Goal: Transaction & Acquisition: Purchase product/service

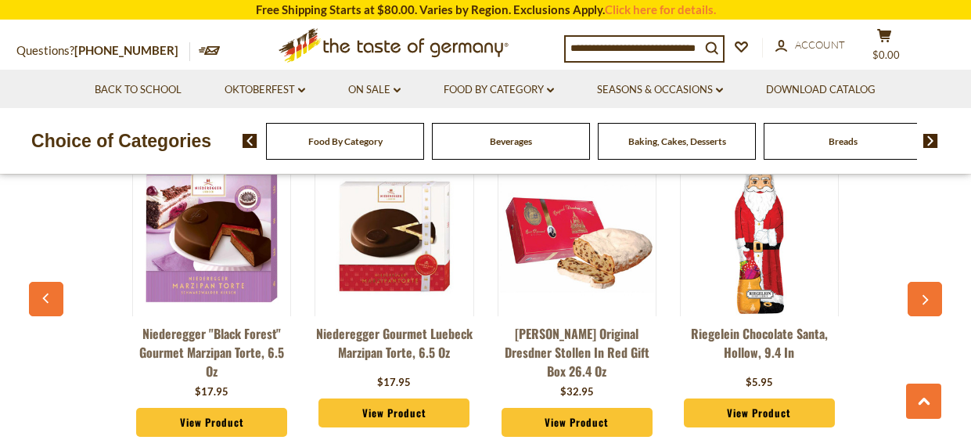
scroll to position [1168, 0]
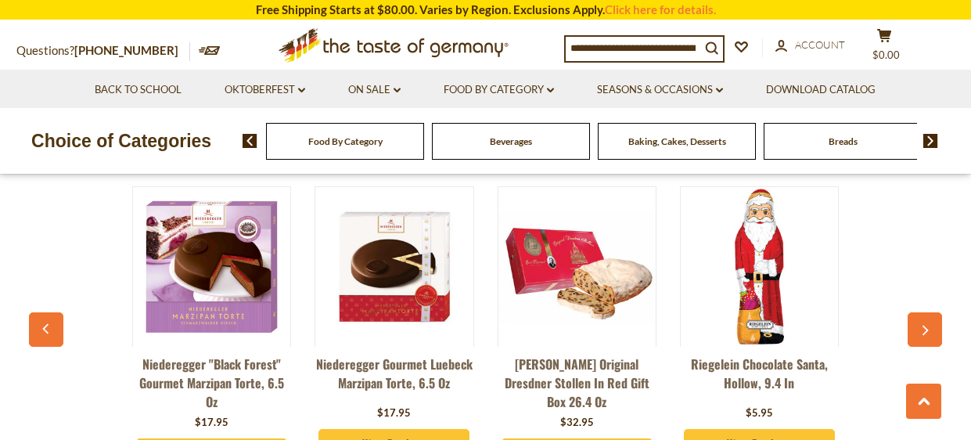
click at [924, 326] on icon "button" at bounding box center [925, 331] width 10 height 11
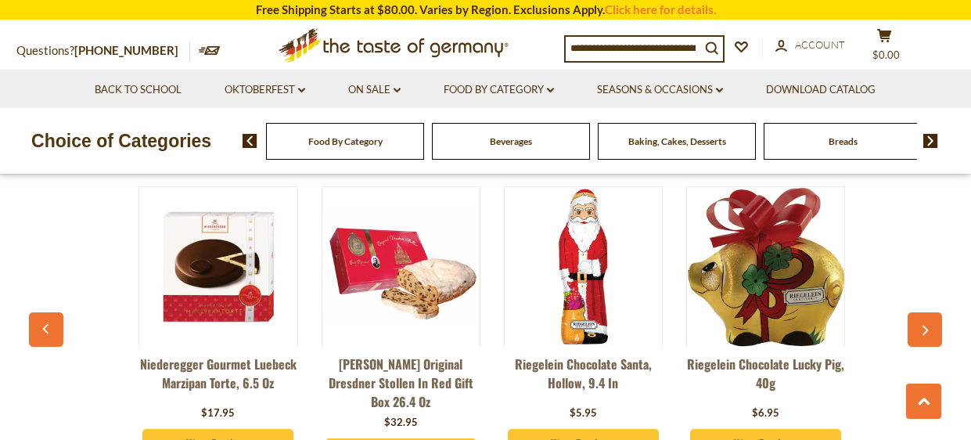
scroll to position [0, 182]
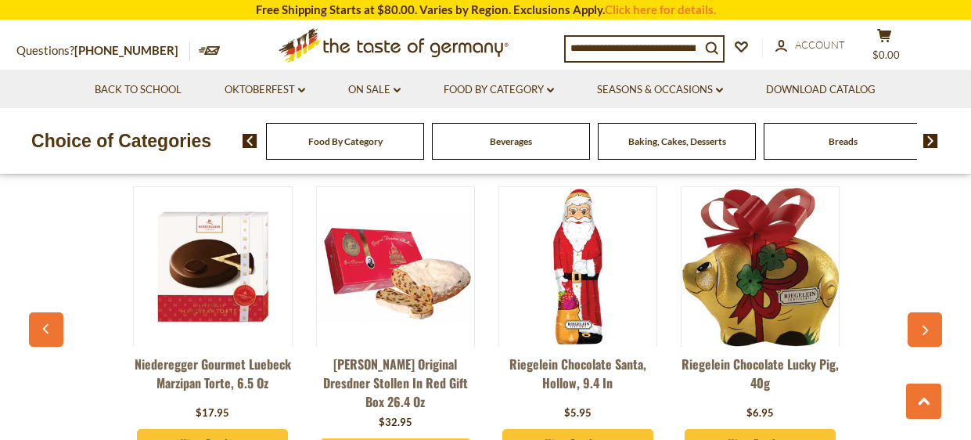
click at [924, 326] on icon "button" at bounding box center [925, 331] width 10 height 11
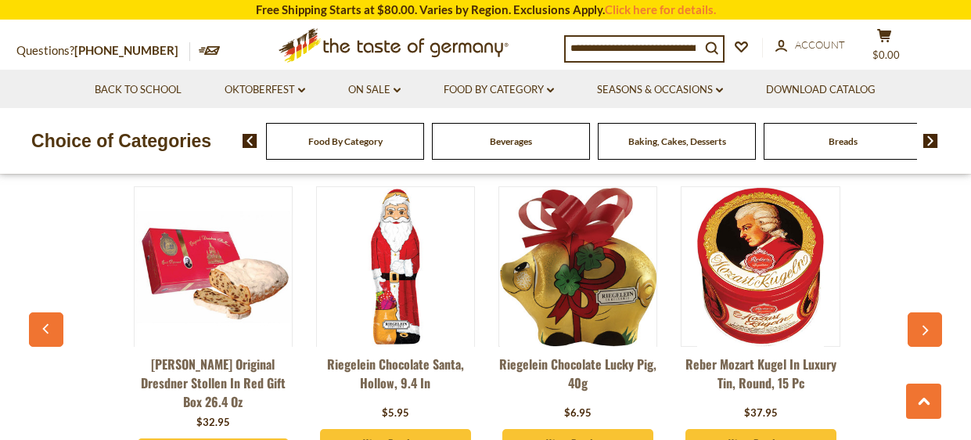
click at [924, 326] on icon "button" at bounding box center [925, 331] width 10 height 11
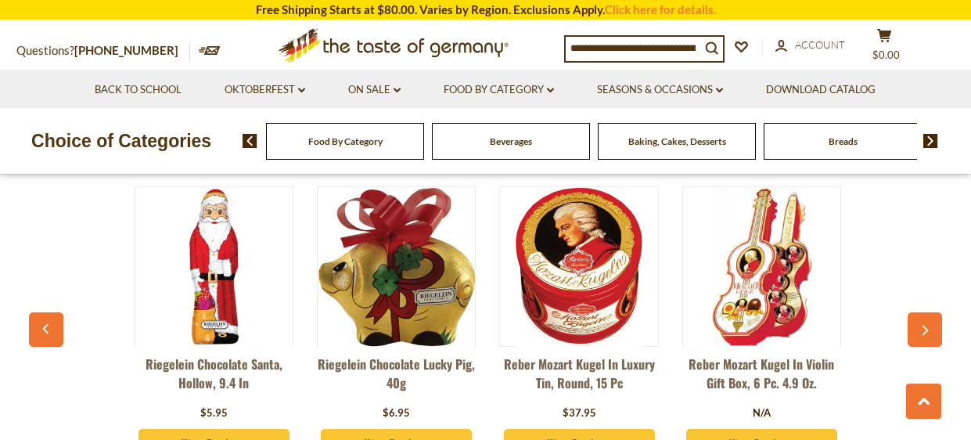
click at [924, 326] on icon "button" at bounding box center [925, 331] width 10 height 11
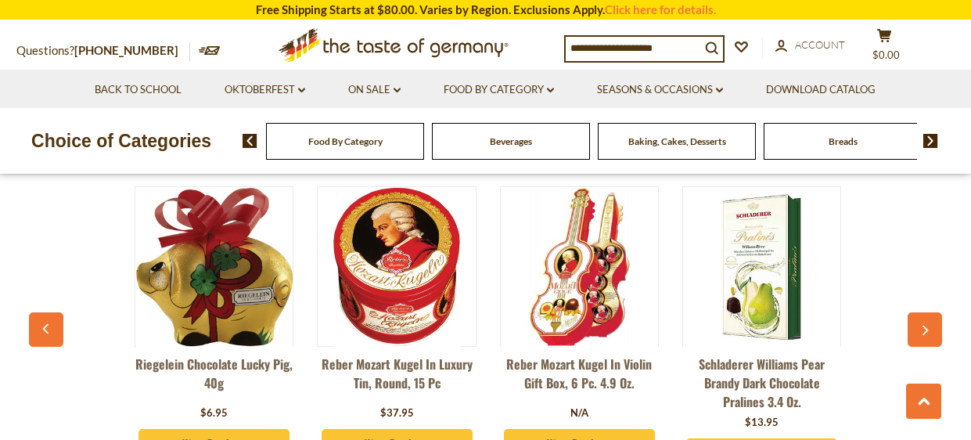
click at [924, 326] on icon "button" at bounding box center [925, 331] width 10 height 11
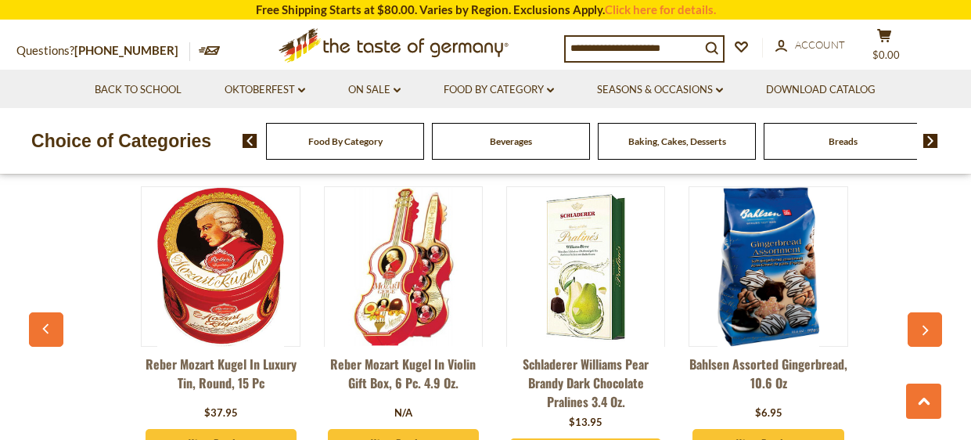
scroll to position [0, 910]
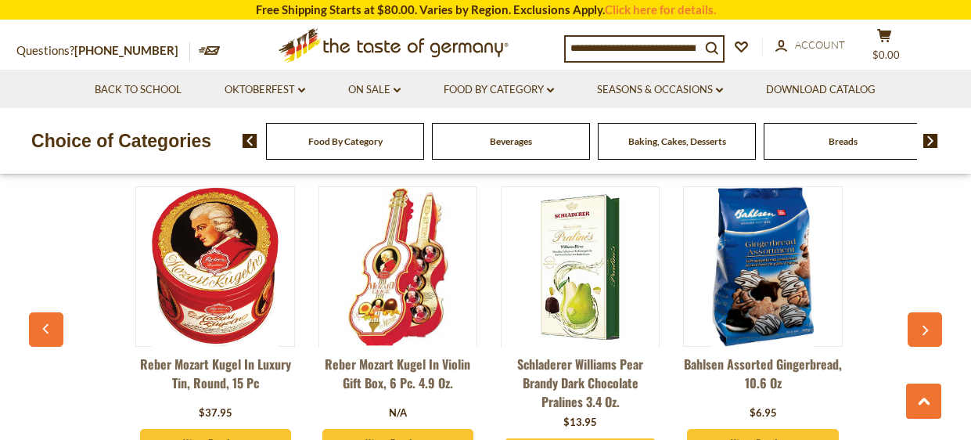
click at [924, 326] on icon "button" at bounding box center [925, 331] width 10 height 11
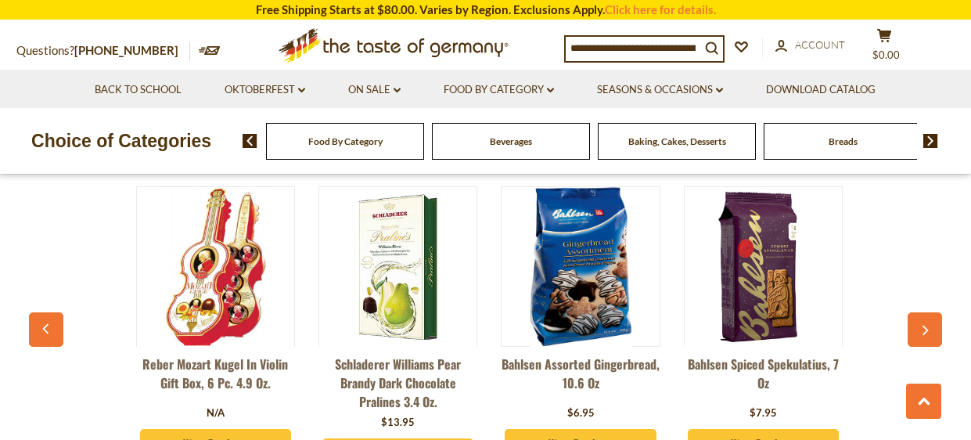
click at [924, 326] on icon "button" at bounding box center [925, 331] width 10 height 11
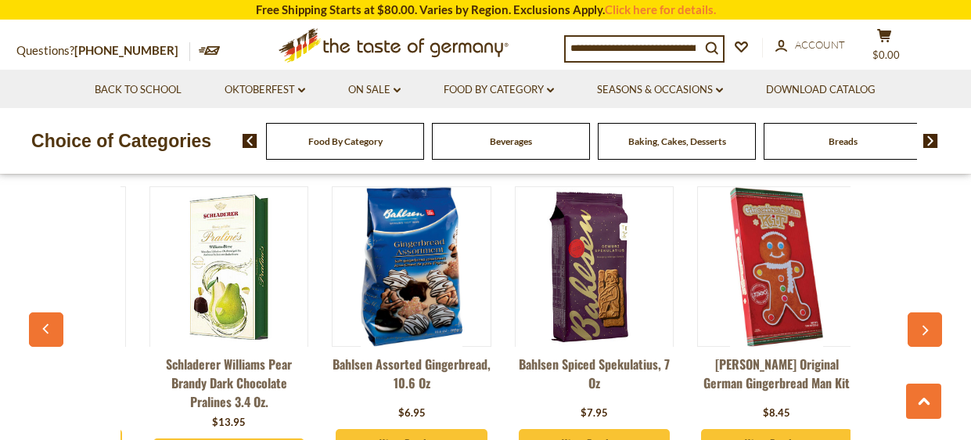
scroll to position [0, 1274]
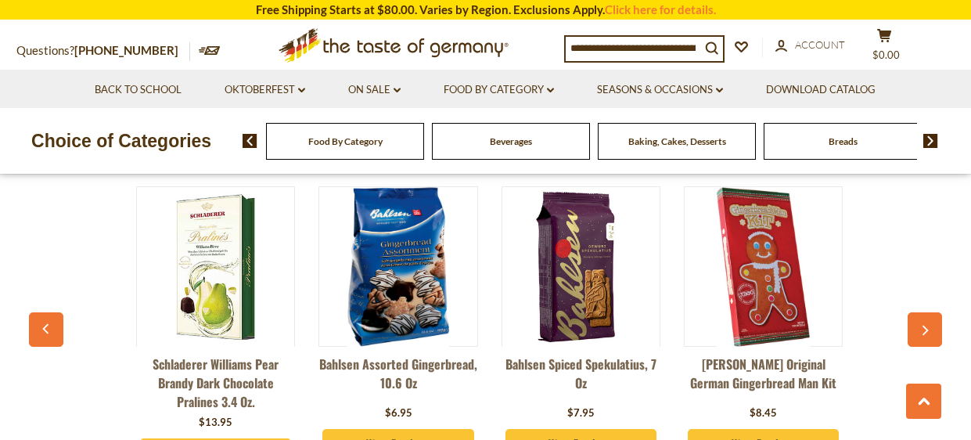
click at [924, 326] on icon "button" at bounding box center [926, 331] width 6 height 10
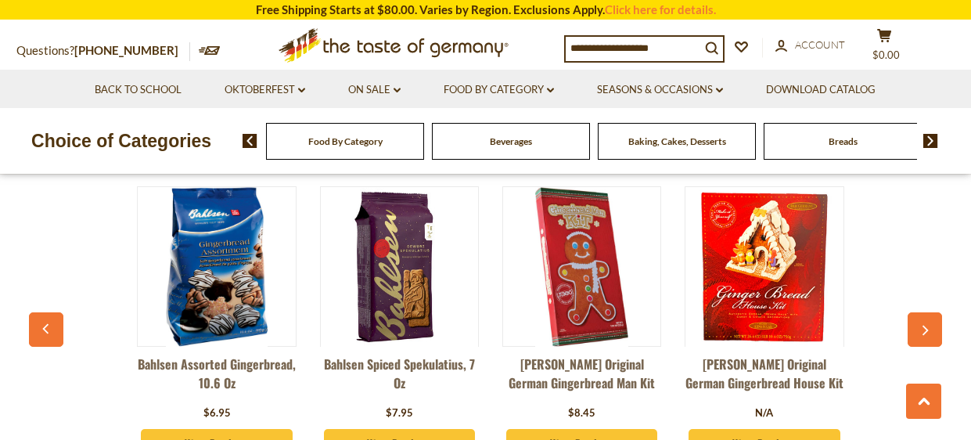
click at [924, 326] on icon "button" at bounding box center [926, 331] width 6 height 10
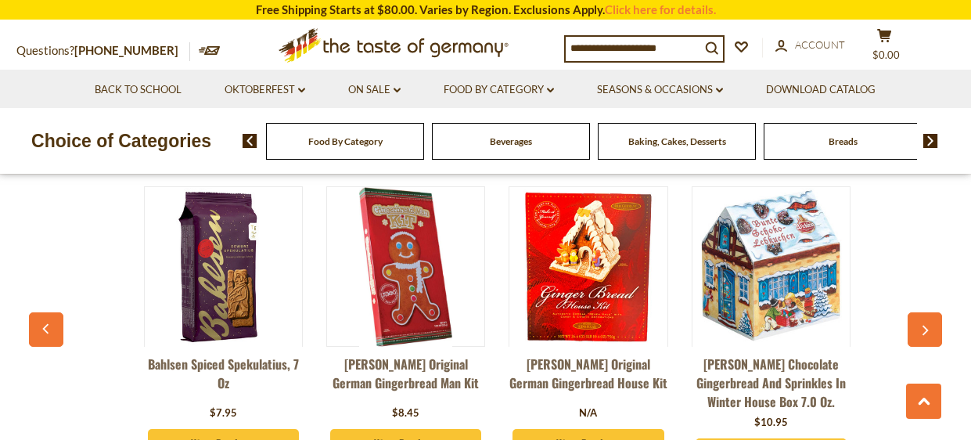
scroll to position [0, 1638]
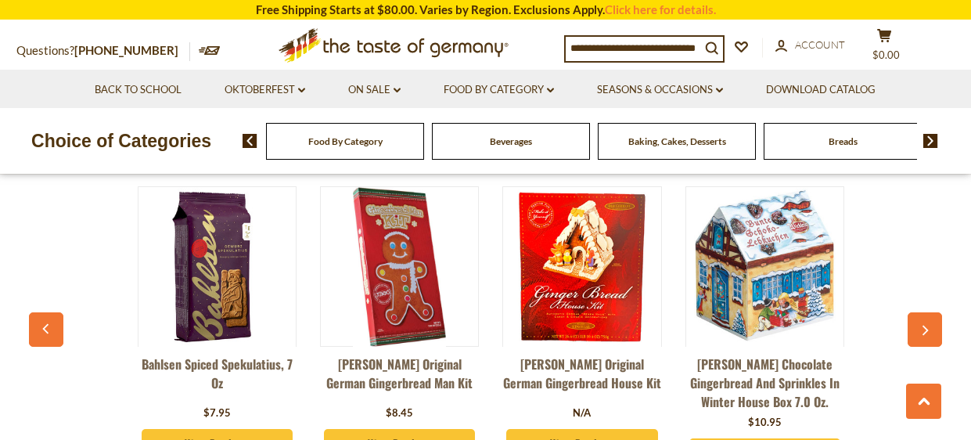
click at [924, 326] on icon "button" at bounding box center [926, 331] width 6 height 10
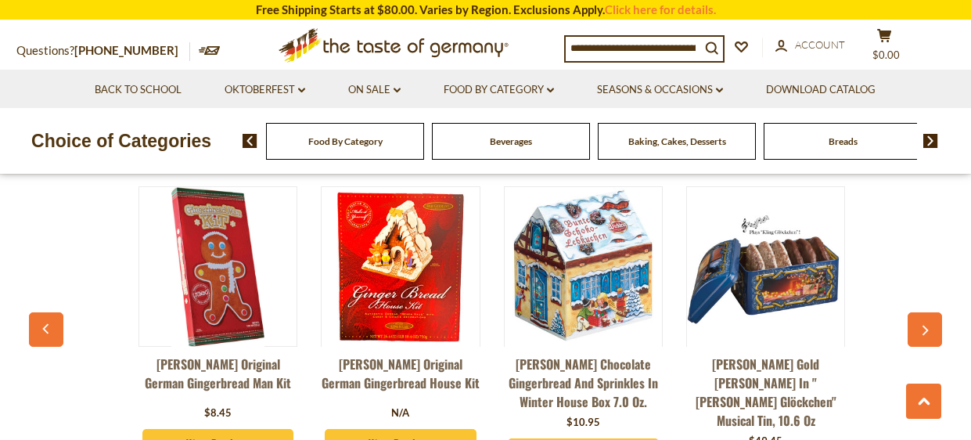
click at [924, 326] on icon "button" at bounding box center [926, 331] width 6 height 10
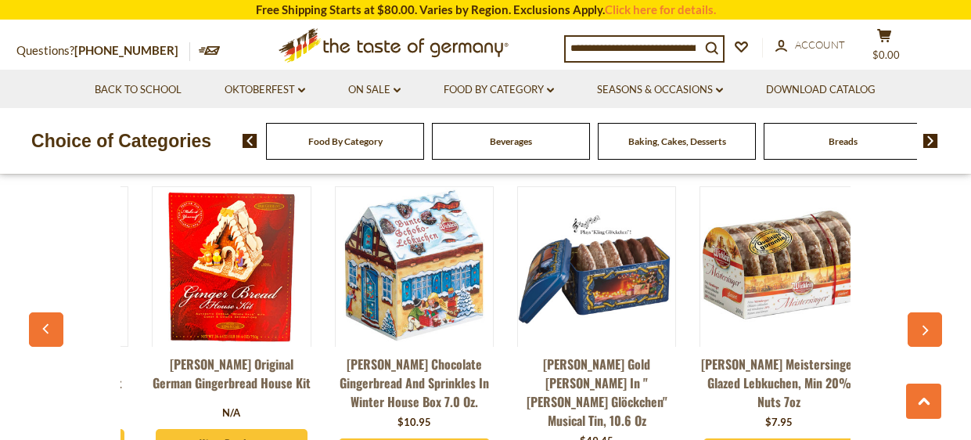
scroll to position [0, 2002]
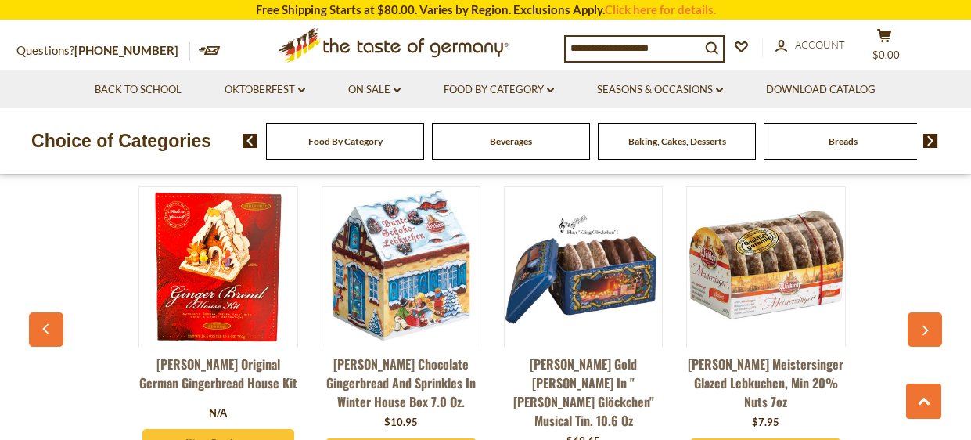
click at [924, 326] on icon "button" at bounding box center [926, 331] width 6 height 10
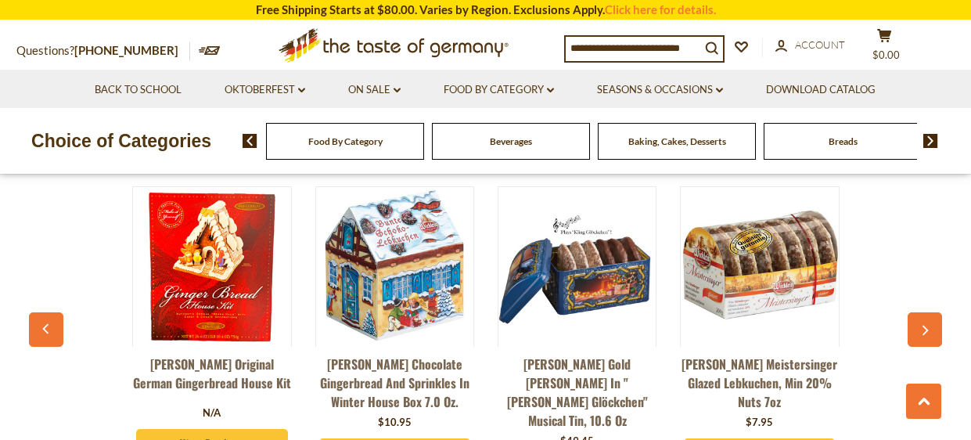
click at [764, 306] on img at bounding box center [759, 266] width 157 height 157
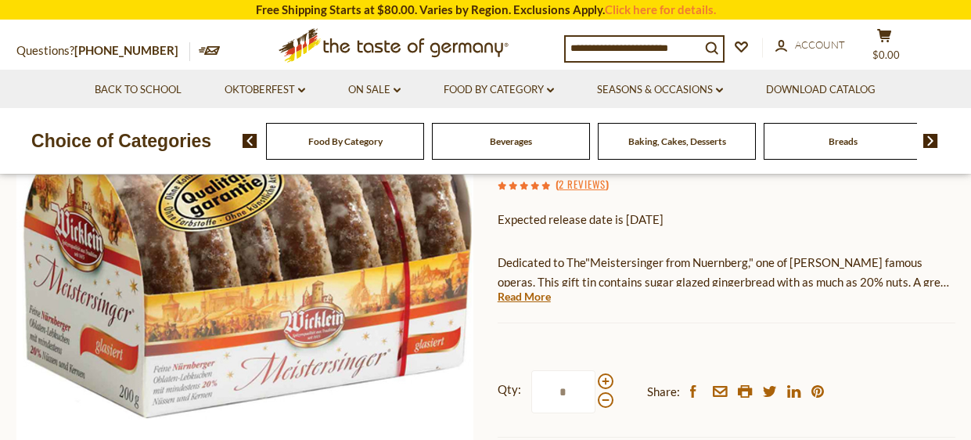
scroll to position [250, 0]
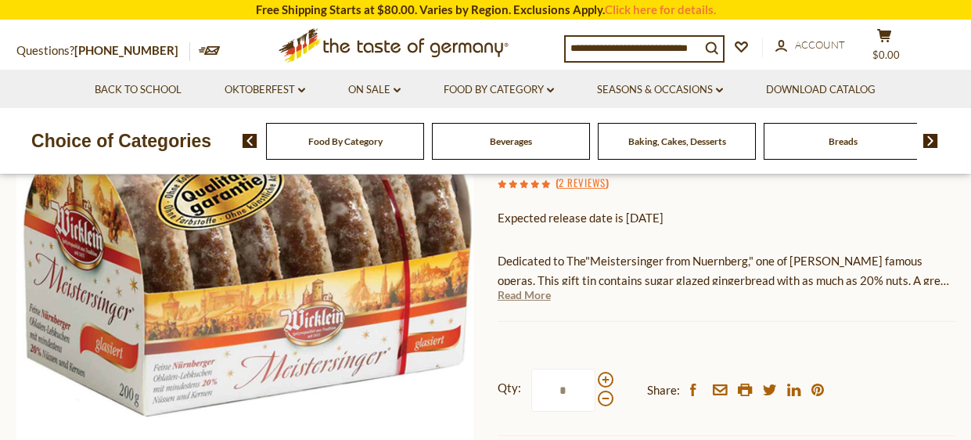
click at [530, 287] on link "Read More" at bounding box center [524, 295] width 53 height 16
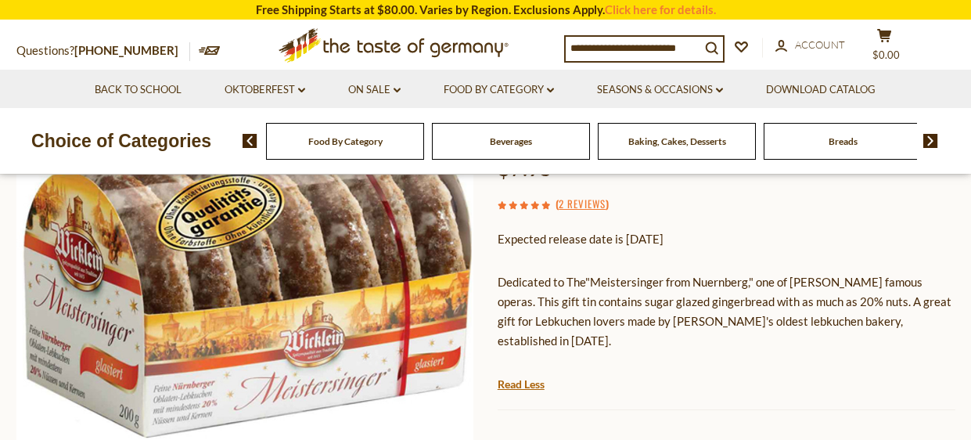
scroll to position [326, 0]
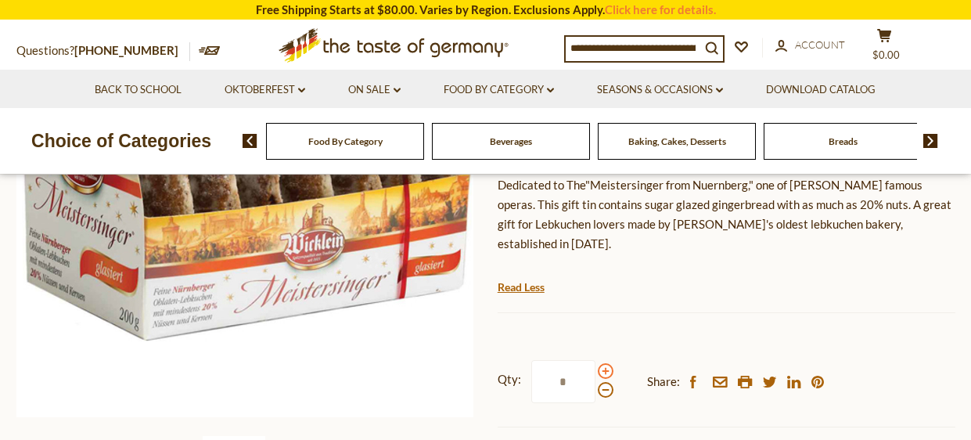
click at [604, 363] on span at bounding box center [606, 371] width 16 height 16
click at [596, 360] on input "*" at bounding box center [564, 381] width 64 height 43
click at [604, 363] on span at bounding box center [606, 371] width 16 height 16
click at [596, 360] on input "*" at bounding box center [564, 381] width 64 height 43
click at [604, 382] on span at bounding box center [606, 390] width 16 height 16
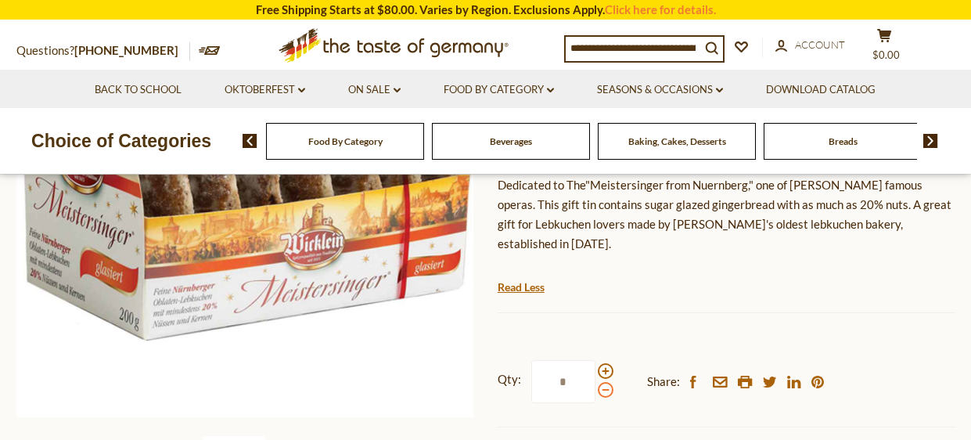
click at [596, 360] on input "*" at bounding box center [564, 381] width 64 height 43
click at [604, 363] on span at bounding box center [606, 371] width 16 height 16
click at [596, 360] on input "*" at bounding box center [564, 381] width 64 height 43
click at [604, 382] on span at bounding box center [606, 390] width 16 height 16
click at [596, 360] on input "*" at bounding box center [564, 381] width 64 height 43
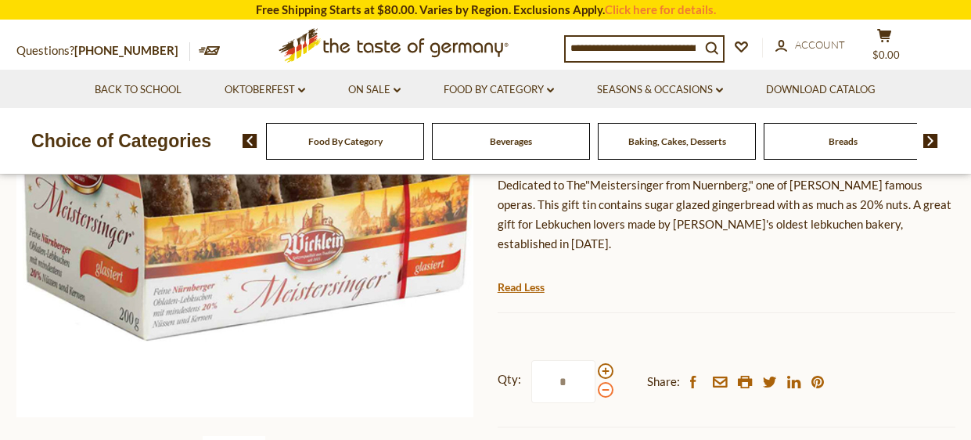
click at [604, 382] on span at bounding box center [606, 390] width 16 height 16
click at [596, 360] on input "*" at bounding box center [564, 381] width 64 height 43
type input "*"
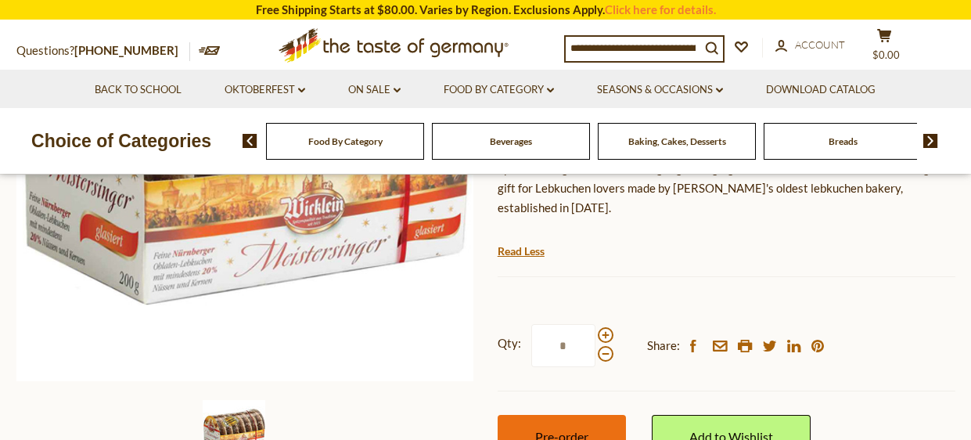
scroll to position [380, 0]
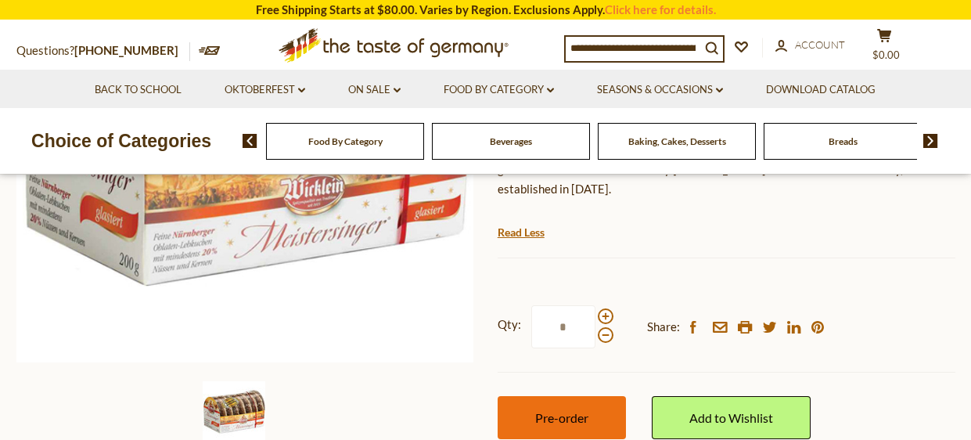
type input "*"
click at [558, 410] on span "Pre-order" at bounding box center [561, 417] width 53 height 15
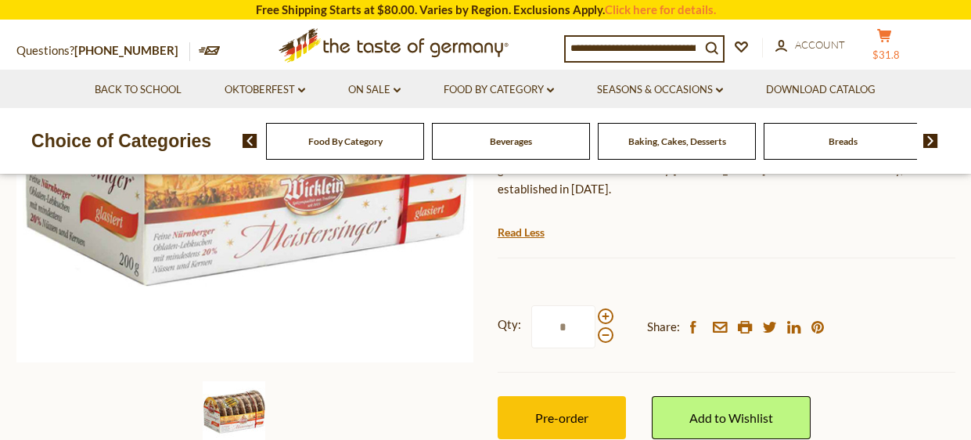
click at [883, 42] on icon at bounding box center [885, 35] width 14 height 13
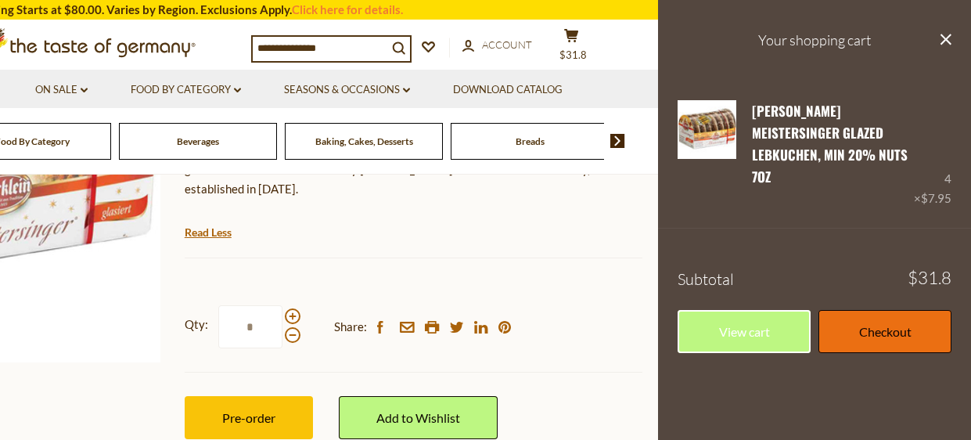
click at [860, 310] on link "Checkout" at bounding box center [885, 331] width 133 height 43
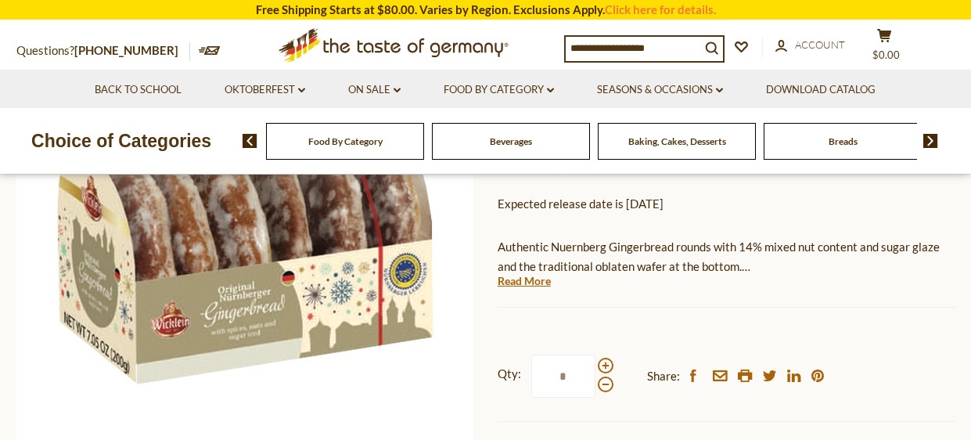
scroll to position [247, 0]
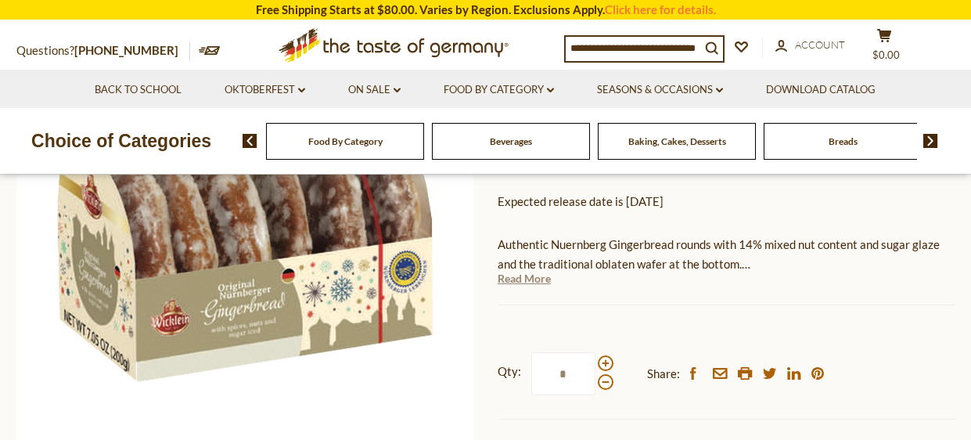
click at [532, 276] on link "Read More" at bounding box center [524, 279] width 53 height 16
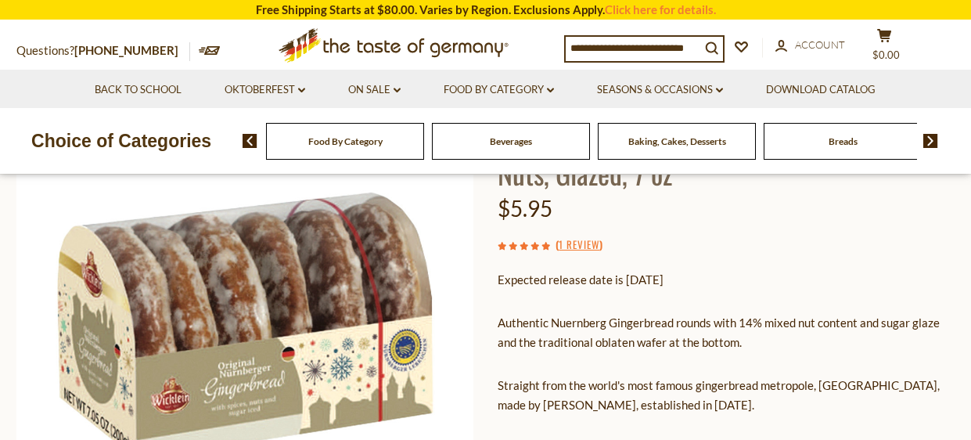
scroll to position [170, 0]
